Goal: Task Accomplishment & Management: Complete application form

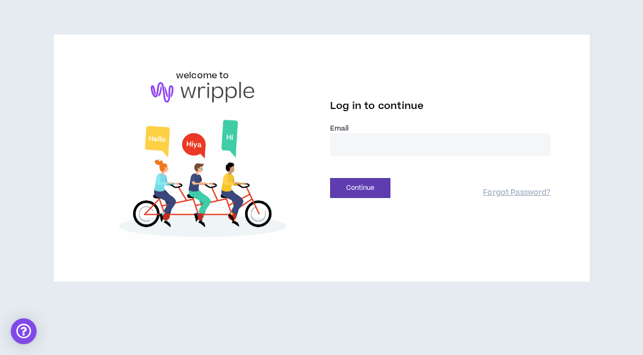
click at [416, 144] on input "email" at bounding box center [440, 144] width 221 height 23
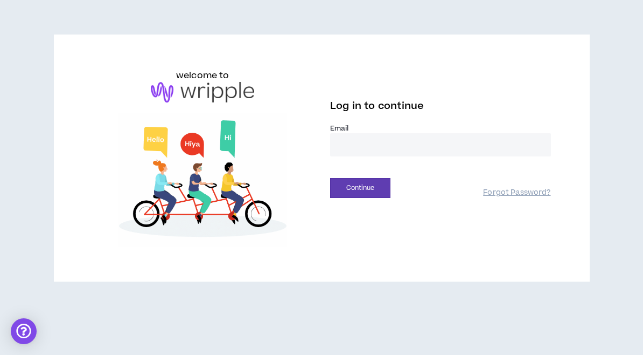
type input "**********"
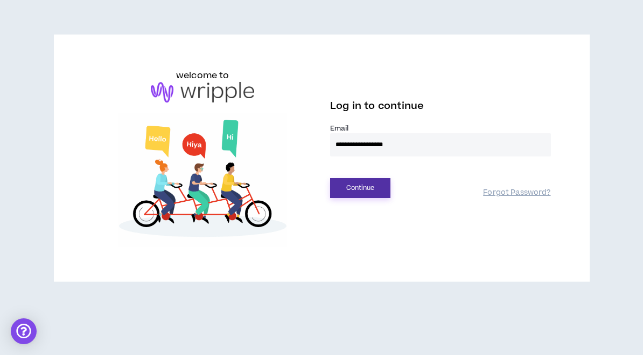
click at [376, 186] on button "Continue" at bounding box center [360, 188] width 60 height 20
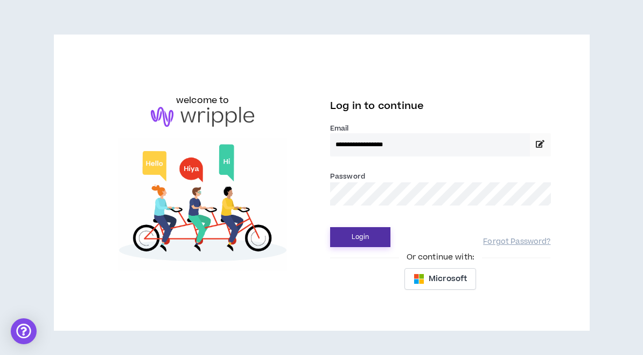
click at [360, 232] on button "Login" at bounding box center [360, 237] width 60 height 20
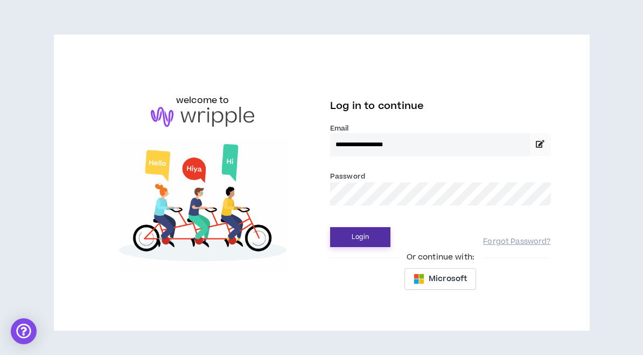
click at [369, 240] on button "Login" at bounding box center [360, 237] width 60 height 20
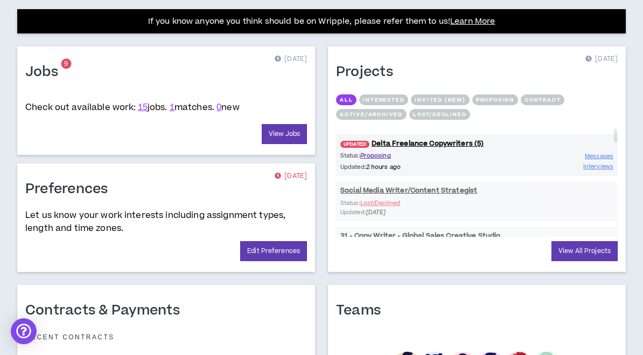
scroll to position [438, 0]
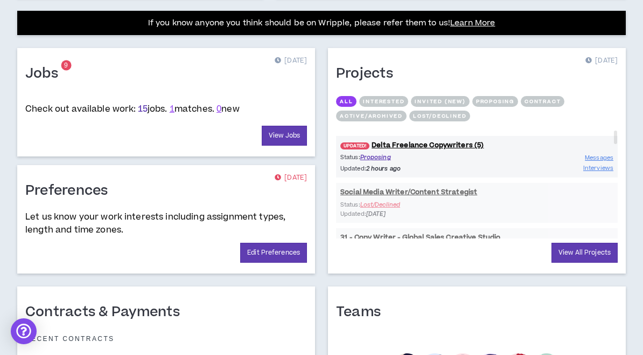
click at [143, 108] on link "15" at bounding box center [143, 109] width 10 height 12
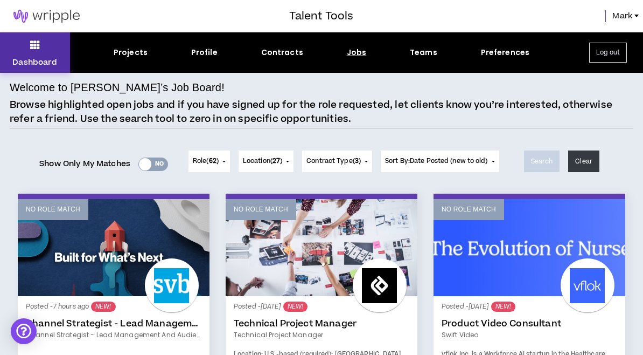
click at [38, 44] on icon at bounding box center [35, 44] width 10 height 15
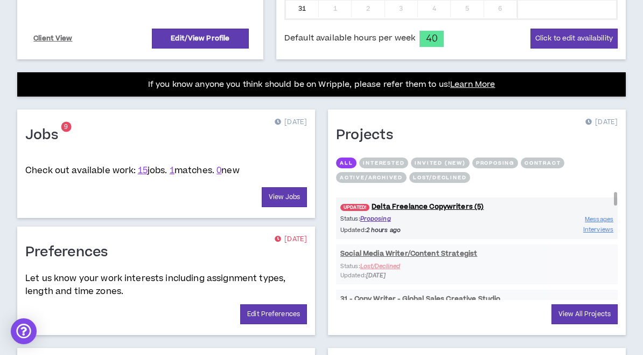
scroll to position [379, 0]
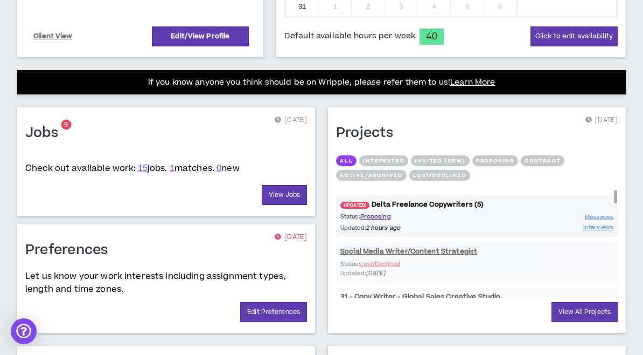
click at [400, 203] on link "UPDATED! Delta Freelance Copywriters (5)" at bounding box center [477, 204] width 282 height 10
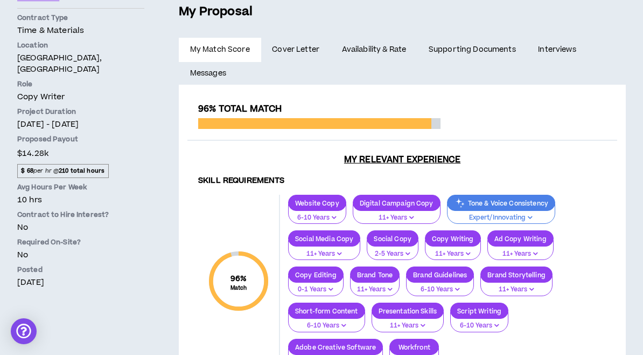
scroll to position [237, 0]
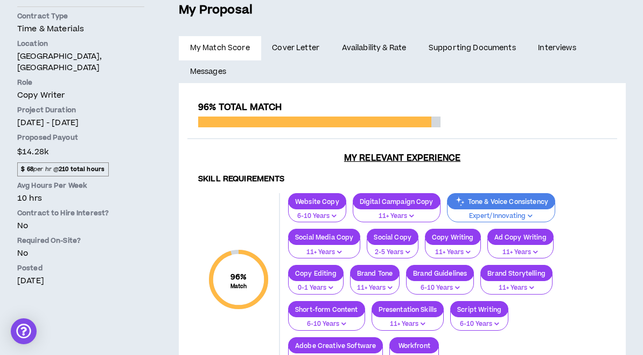
click at [92, 165] on strong "210 total hours" at bounding box center [82, 169] width 46 height 8
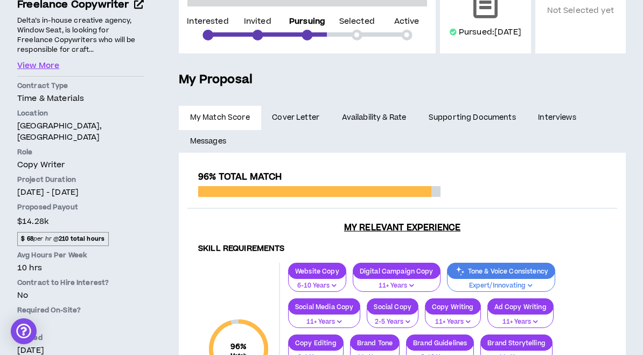
scroll to position [161, 0]
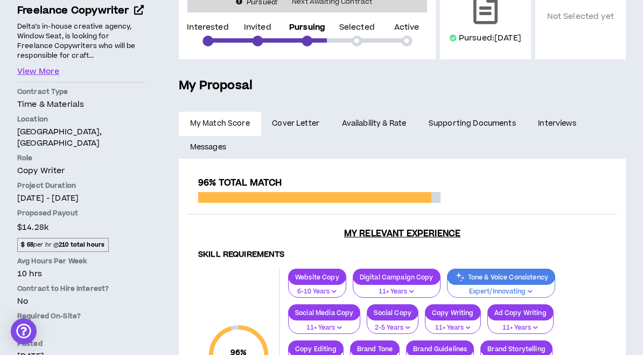
click at [363, 135] on link "Availability & Rate" at bounding box center [374, 124] width 87 height 24
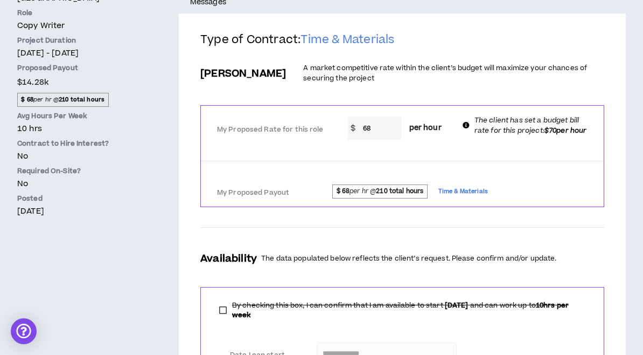
scroll to position [291, 0]
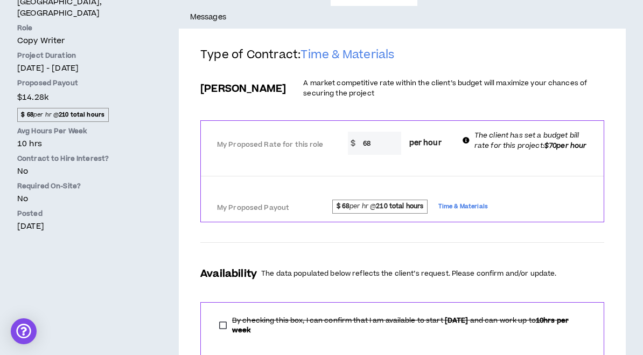
click at [367, 154] on input "68" at bounding box center [380, 142] width 44 height 23
click at [366, 154] on input "68" at bounding box center [380, 142] width 44 height 23
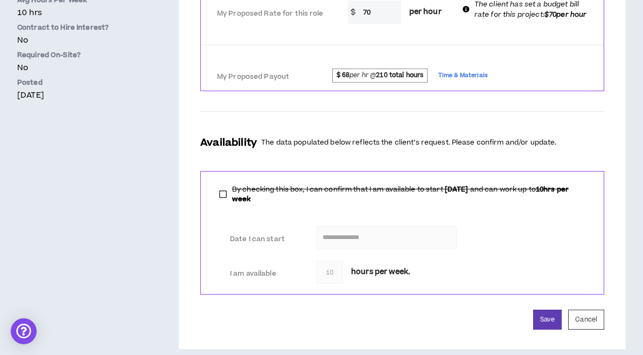
scroll to position [443, 0]
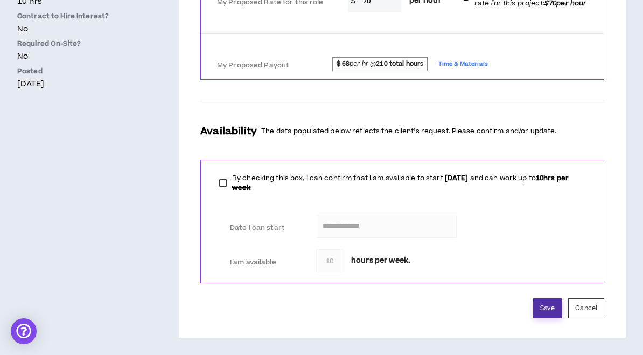
type input "70"
click at [541, 315] on button "Save" at bounding box center [547, 308] width 29 height 20
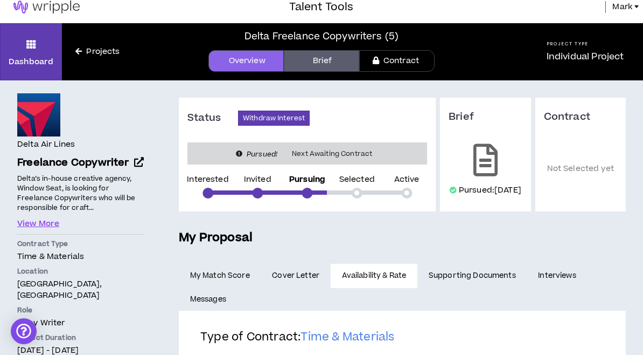
scroll to position [0, 0]
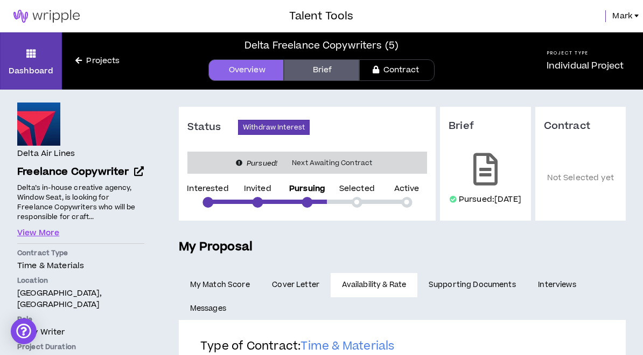
click at [310, 69] on link "Brief" at bounding box center [321, 70] width 75 height 22
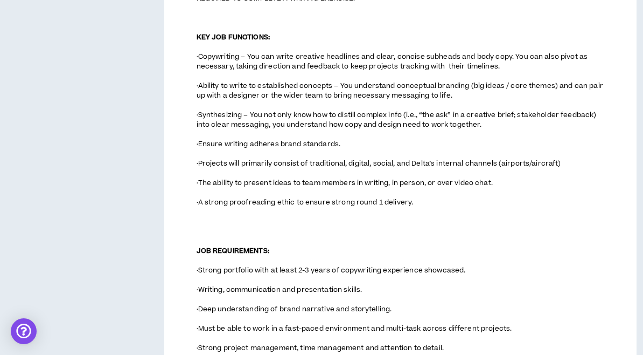
scroll to position [363, 0]
